Goal: Check status: Check status

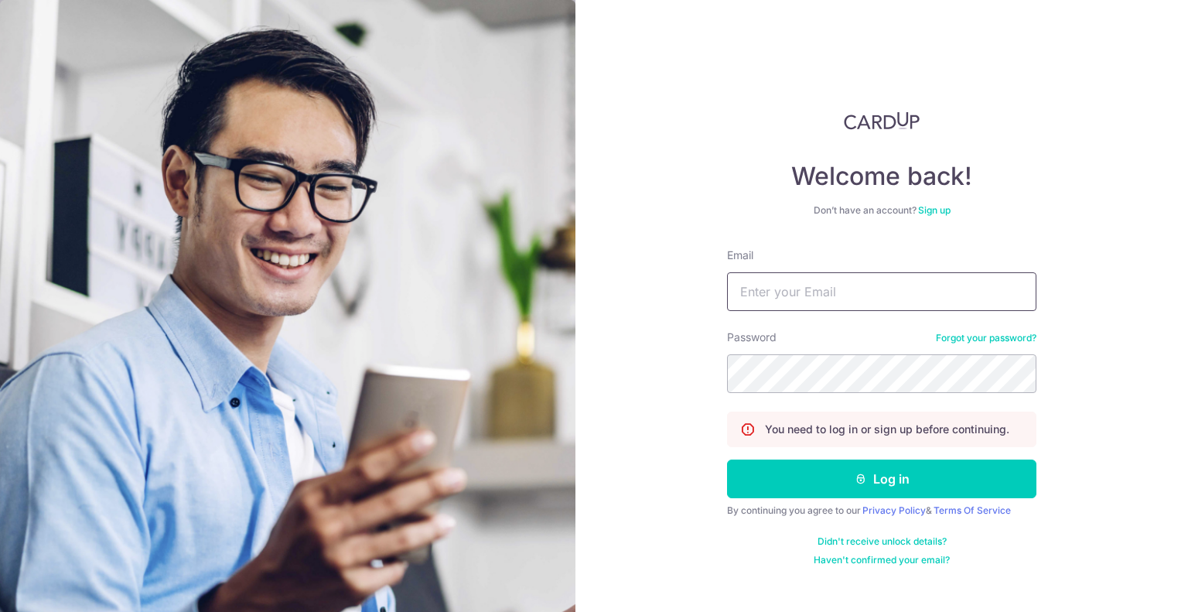
click at [817, 305] on input "Email" at bounding box center [881, 291] width 309 height 39
type input "[EMAIL_ADDRESS][DOMAIN_NAME]"
click at [727, 459] on button "Log in" at bounding box center [881, 478] width 309 height 39
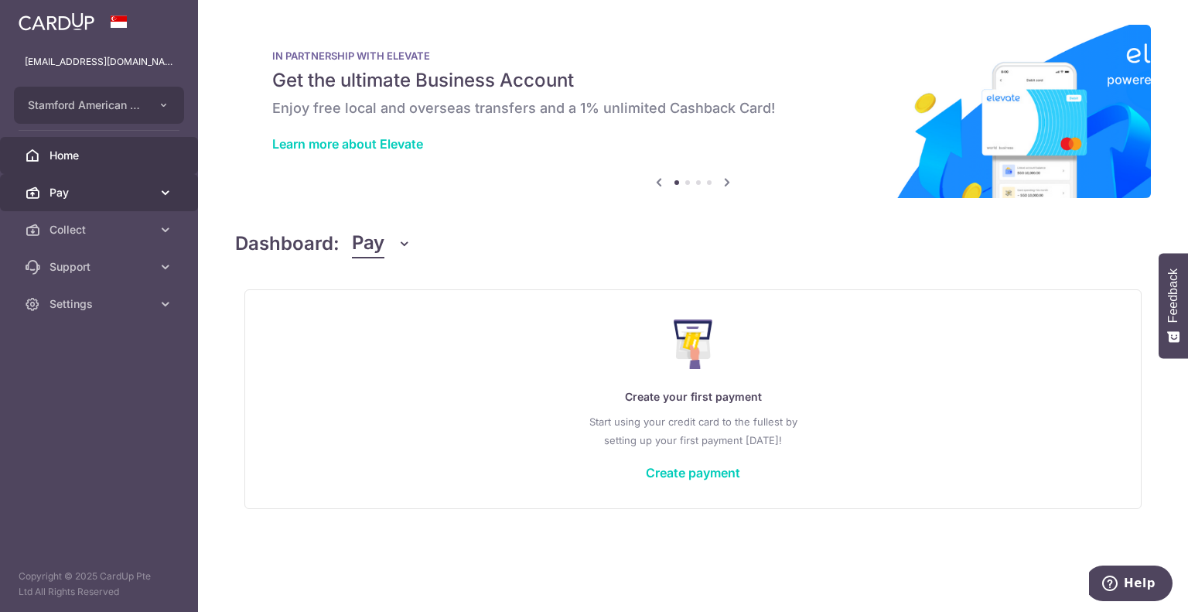
click at [118, 202] on link "Pay" at bounding box center [99, 192] width 198 height 37
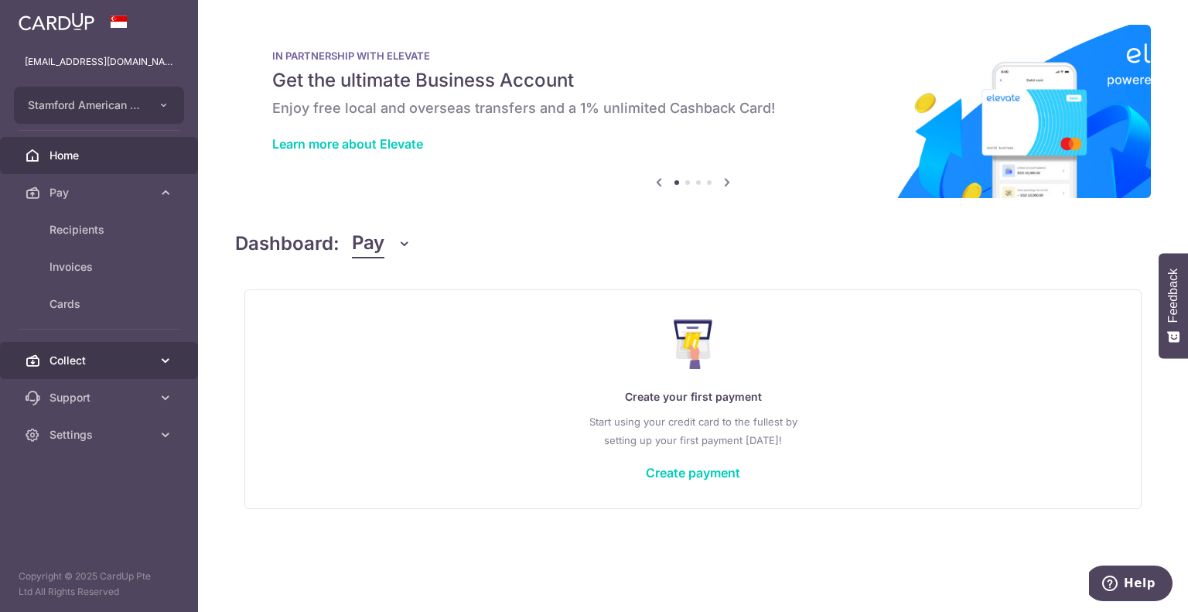
click at [108, 359] on span "Collect" at bounding box center [100, 360] width 102 height 15
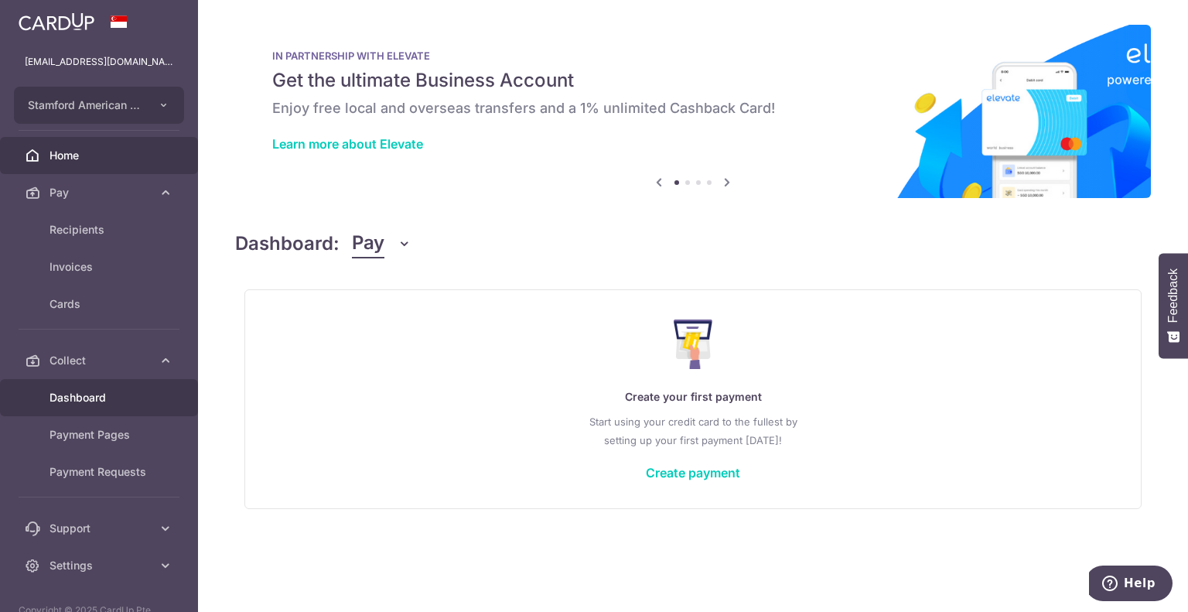
click at [80, 397] on span "Dashboard" at bounding box center [100, 397] width 102 height 15
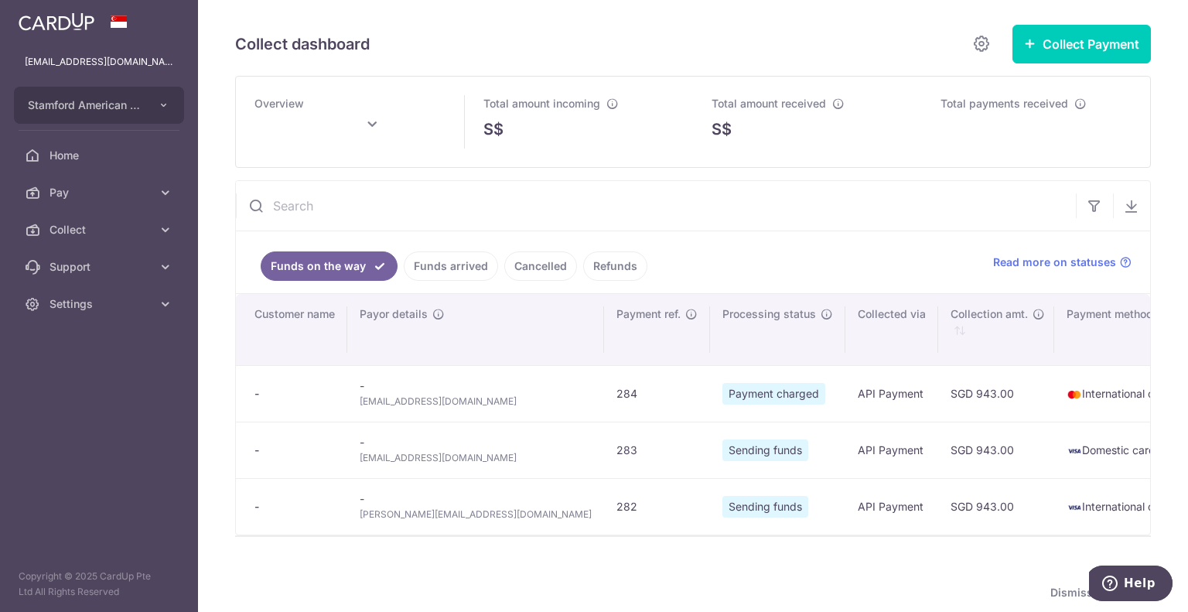
click at [421, 512] on span "[PERSON_NAME][EMAIL_ADDRESS][DOMAIN_NAME]" at bounding box center [476, 513] width 232 height 15
click at [409, 455] on span "[EMAIL_ADDRESS][DOMAIN_NAME]" at bounding box center [476, 457] width 232 height 15
copy tr "[EMAIL_ADDRESS][DOMAIN_NAME]"
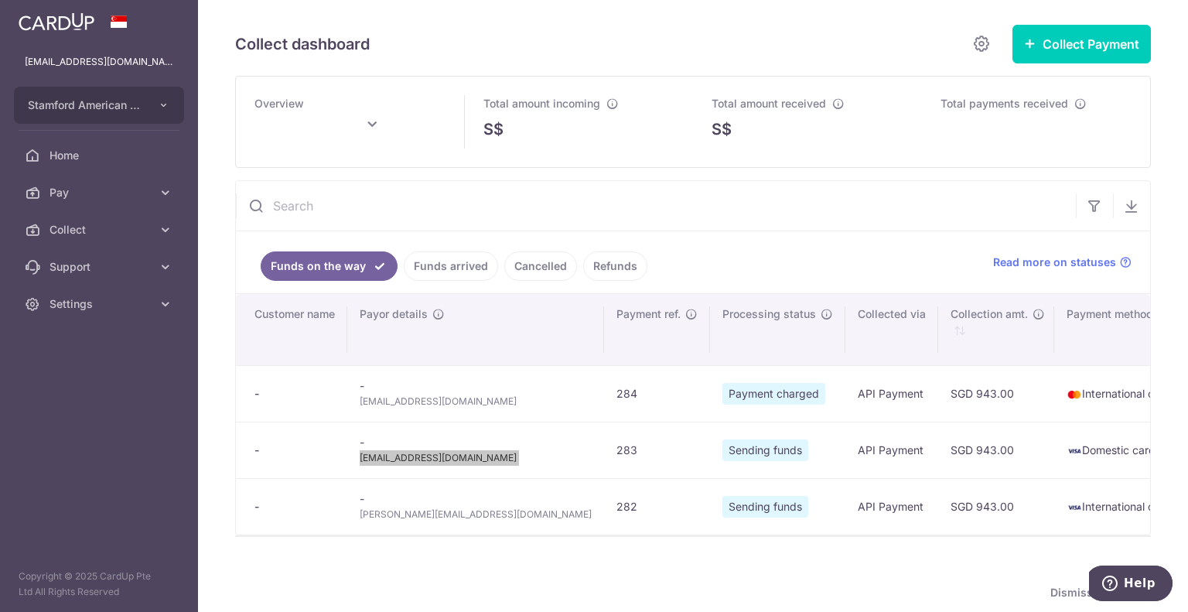
type input "[DATE]"
click at [407, 512] on span "[PERSON_NAME][EMAIL_ADDRESS][DOMAIN_NAME]" at bounding box center [476, 513] width 232 height 15
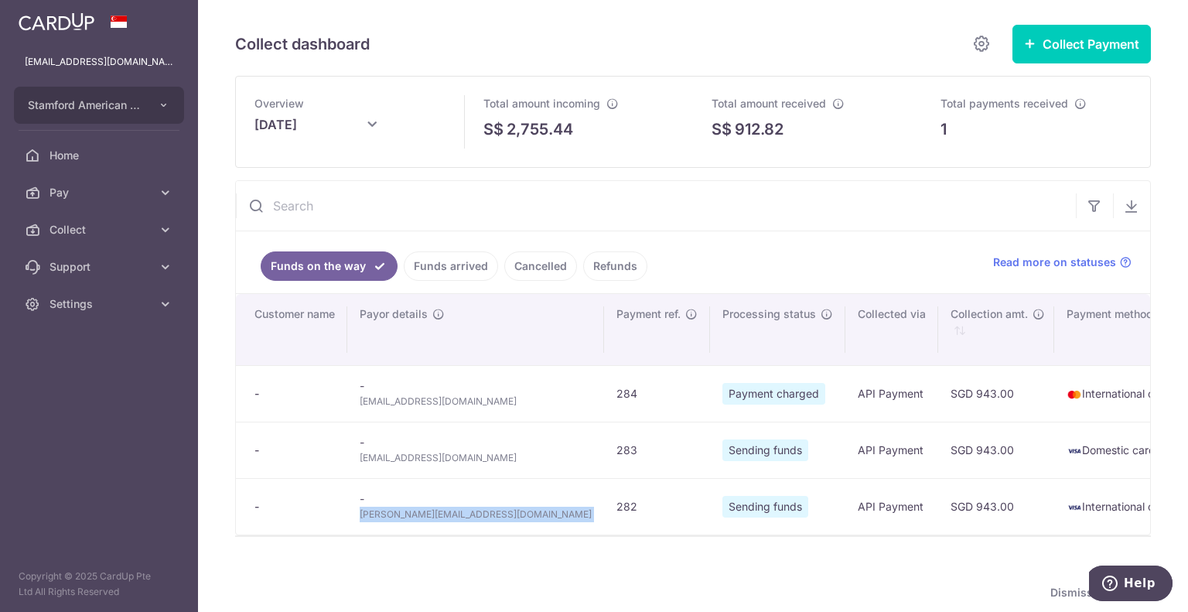
click at [407, 512] on span "[PERSON_NAME][EMAIL_ADDRESS][DOMAIN_NAME]" at bounding box center [476, 513] width 232 height 15
copy tr "[PERSON_NAME][EMAIL_ADDRESS][DOMAIN_NAME]"
